Goal: Information Seeking & Learning: Learn about a topic

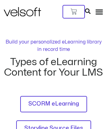
click at [19, 7] on img at bounding box center [22, 11] width 37 height 9
